Goal: Task Accomplishment & Management: Manage account settings

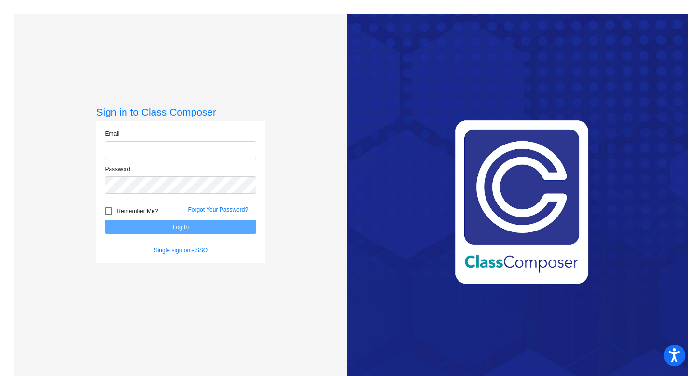
type input "[EMAIL_ADDRESS][DOMAIN_NAME]"
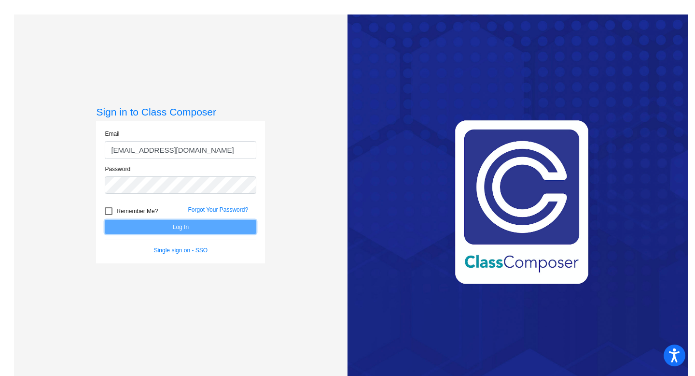
click at [170, 227] on button "Log In" at bounding box center [181, 227] width 152 height 14
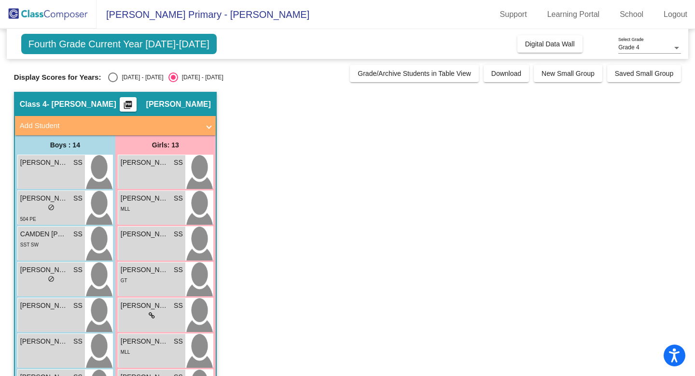
click at [113, 76] on div "Select an option" at bounding box center [113, 77] width 10 height 10
click at [113, 82] on input "[DATE] - [DATE]" at bounding box center [113, 82] width 0 height 0
radio input "true"
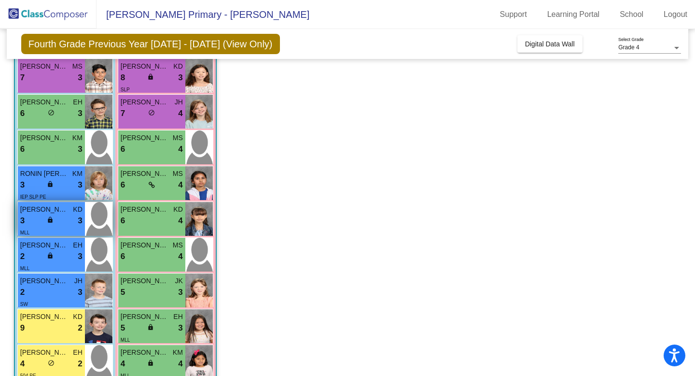
scroll to position [130, 0]
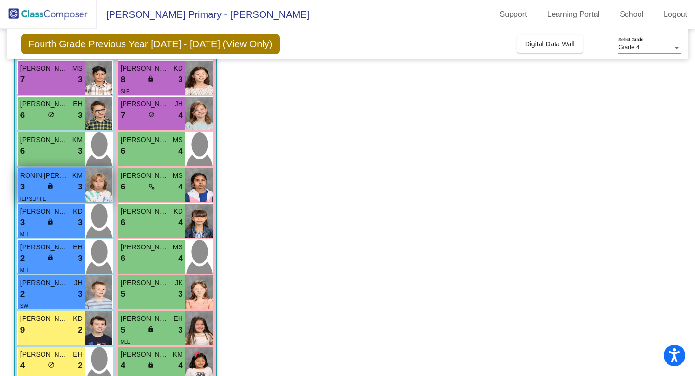
click at [41, 190] on div "3 lock do_not_disturb_alt 3" at bounding box center [51, 187] width 62 height 13
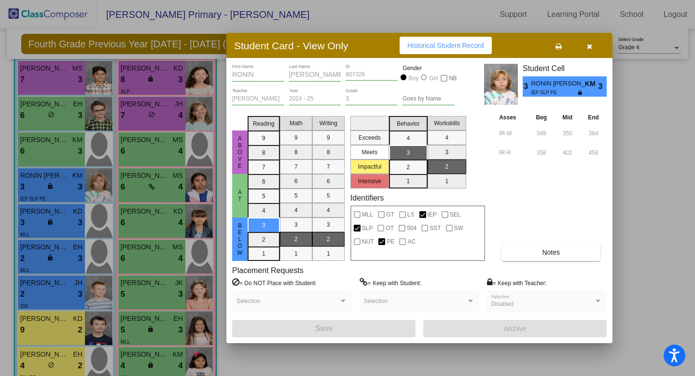
click at [590, 44] on icon "button" at bounding box center [589, 46] width 5 height 7
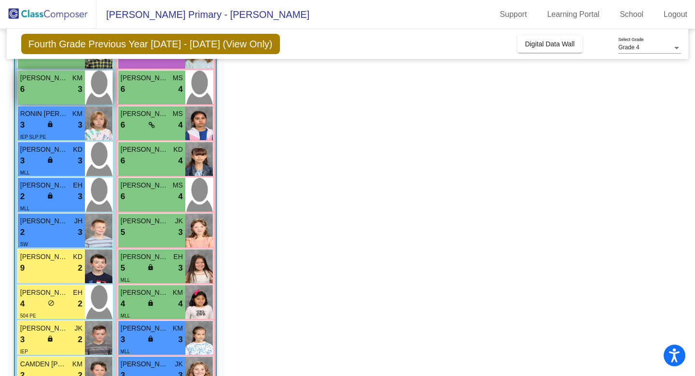
scroll to position [202, 0]
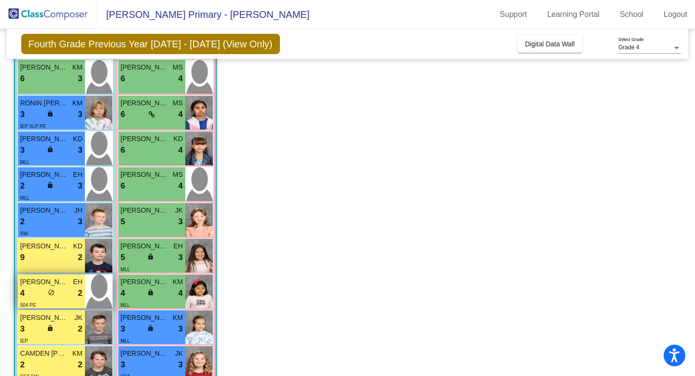
click at [39, 299] on div "504 PE" at bounding box center [51, 304] width 62 height 10
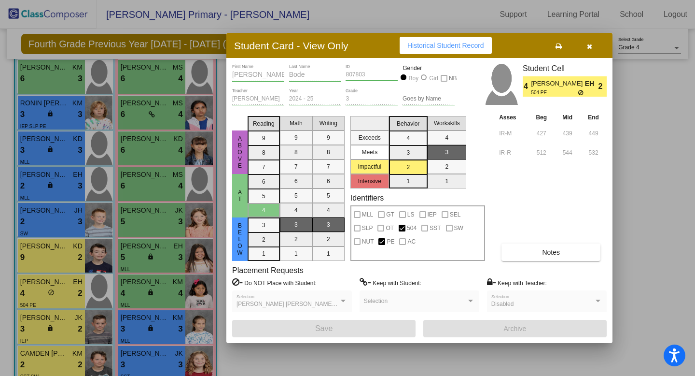
click at [591, 46] on icon "button" at bounding box center [589, 46] width 5 height 7
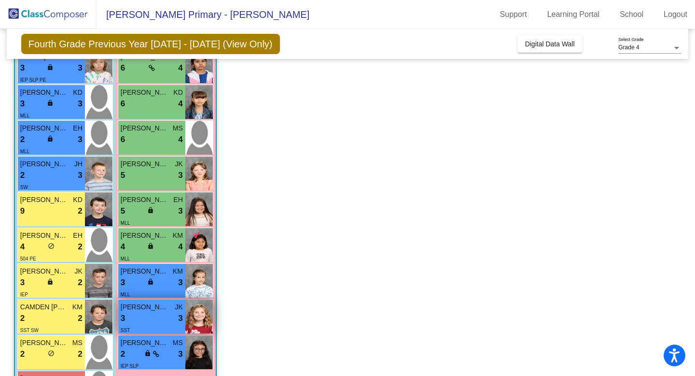
scroll to position [248, 0]
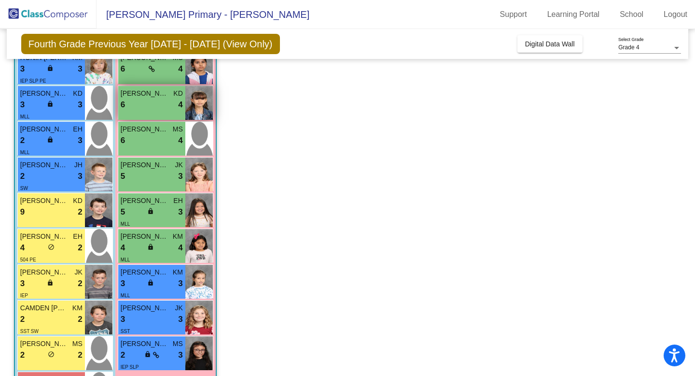
click at [145, 97] on span "[PERSON_NAME]" at bounding box center [145, 93] width 48 height 10
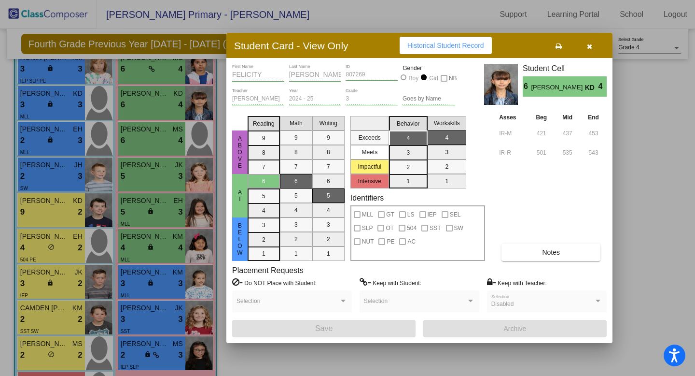
click at [591, 46] on icon "button" at bounding box center [589, 46] width 5 height 7
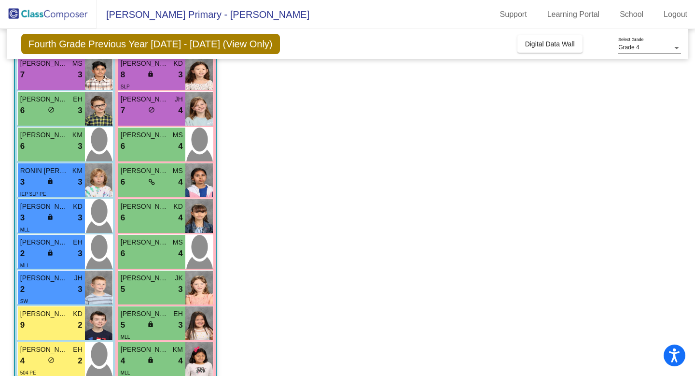
scroll to position [59, 0]
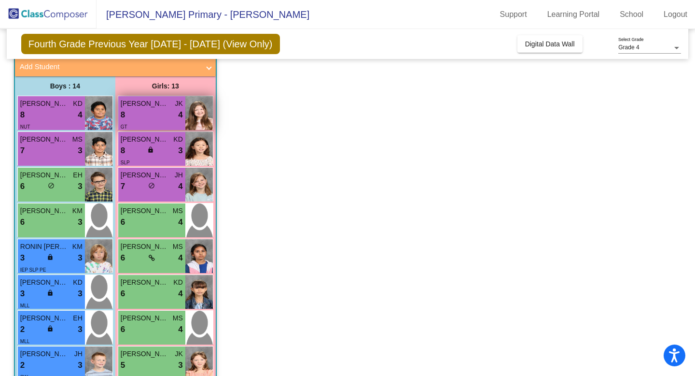
click at [157, 107] on span "[PERSON_NAME]" at bounding box center [145, 104] width 48 height 10
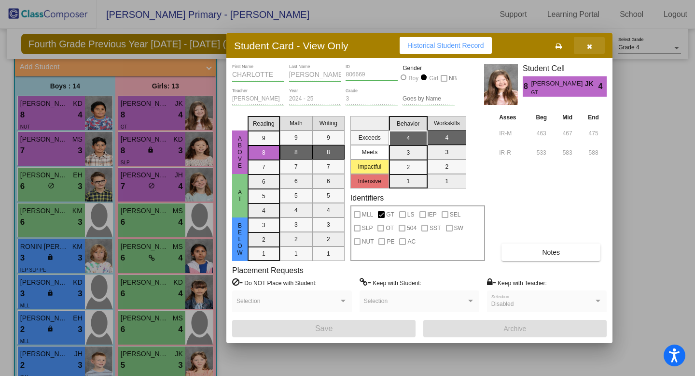
click at [590, 45] on icon "button" at bounding box center [589, 46] width 5 height 7
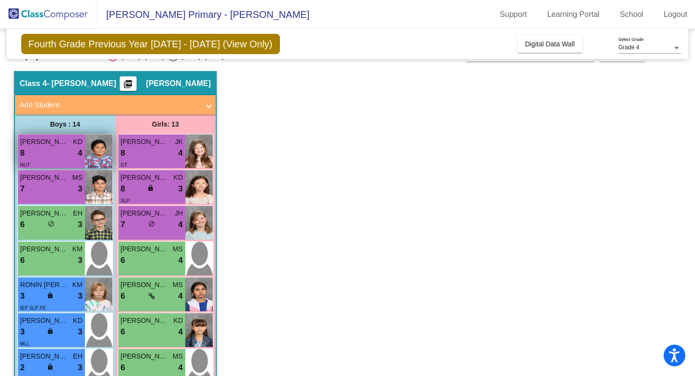
scroll to position [20, 0]
click at [53, 163] on div "NUT" at bounding box center [51, 165] width 62 height 10
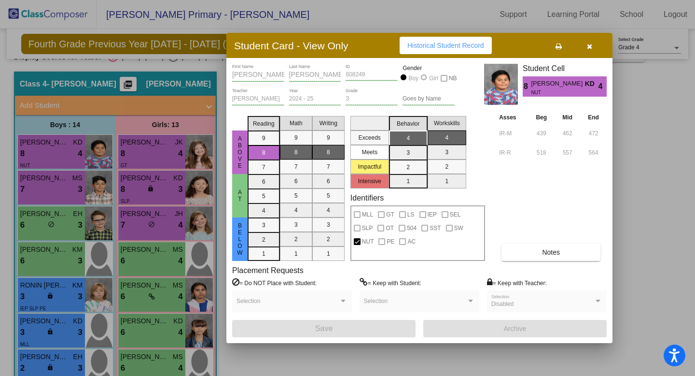
click at [588, 44] on icon "button" at bounding box center [589, 46] width 5 height 7
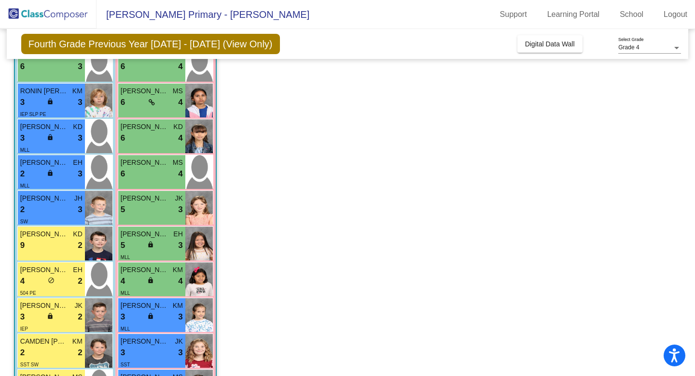
scroll to position [214, 0]
click at [49, 217] on div "SW" at bounding box center [51, 221] width 62 height 10
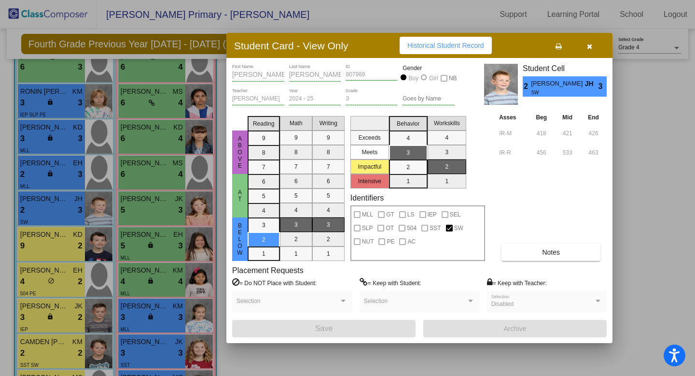
click at [589, 48] on icon "button" at bounding box center [589, 46] width 5 height 7
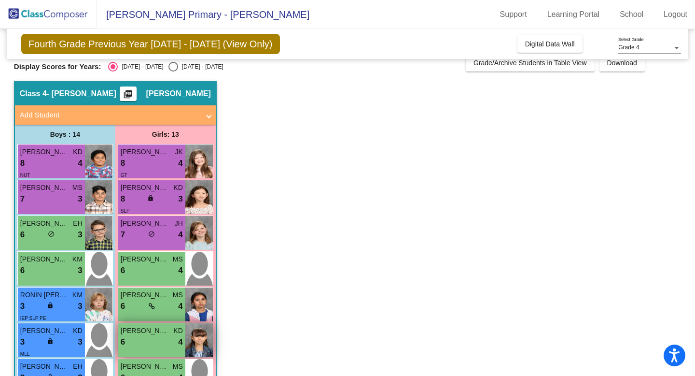
scroll to position [0, 0]
